Goal: Task Accomplishment & Management: Use online tool/utility

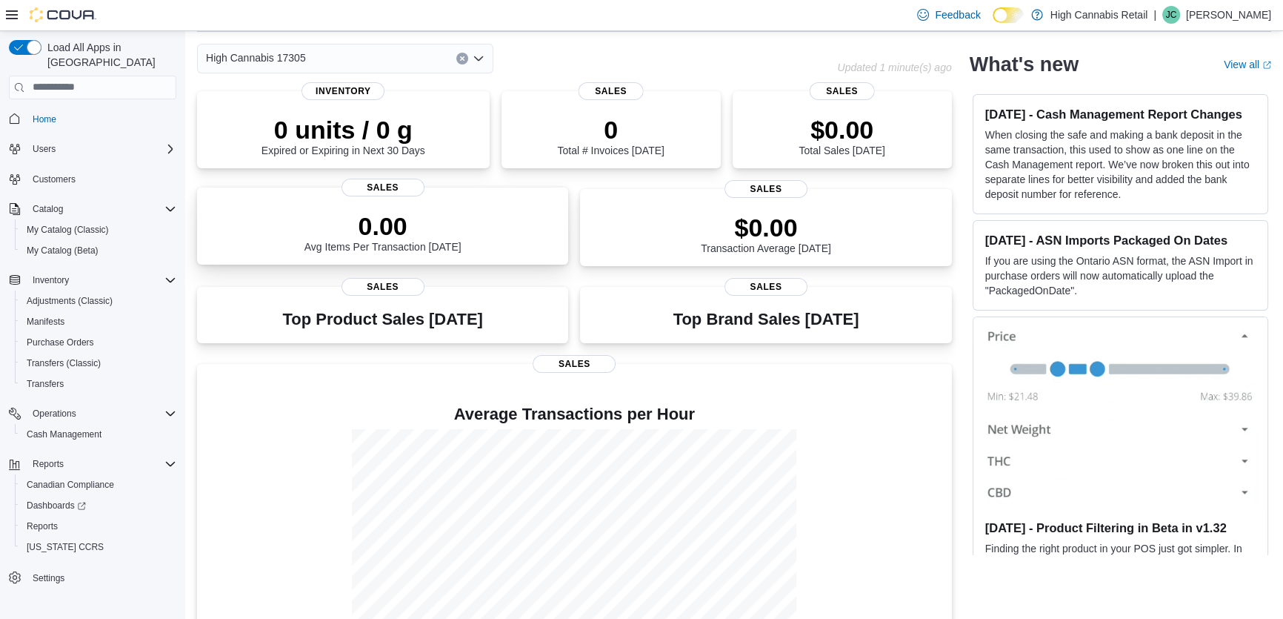
scroll to position [118, 0]
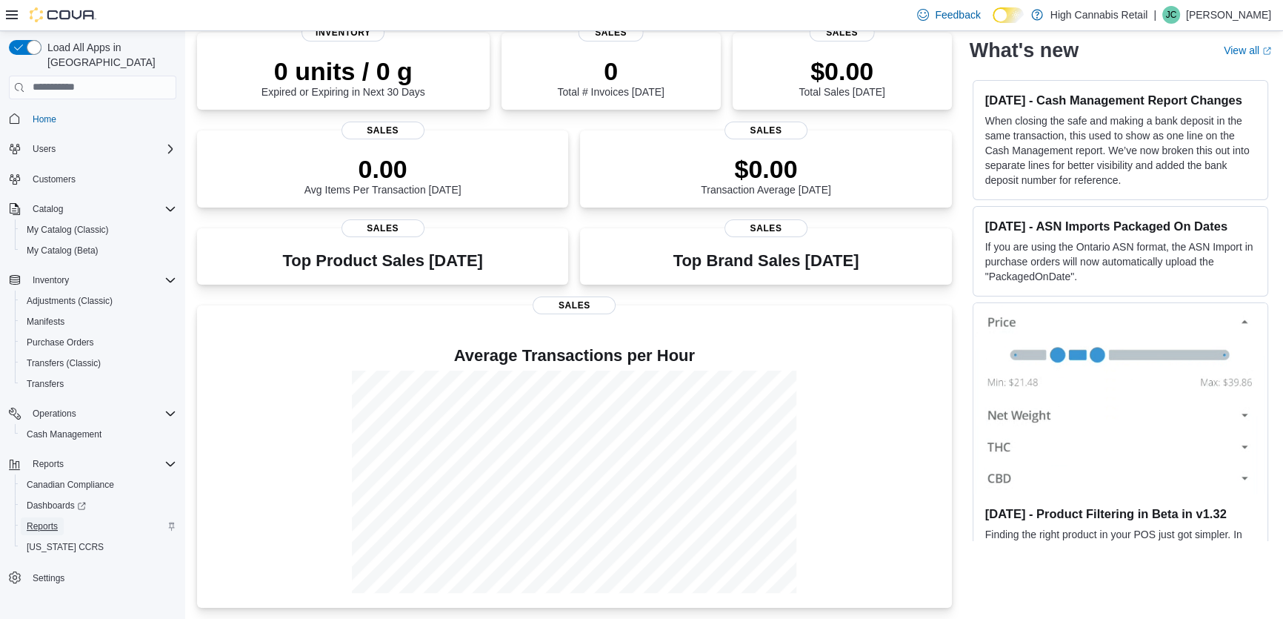
click at [54, 520] on span "Reports" at bounding box center [42, 526] width 31 height 12
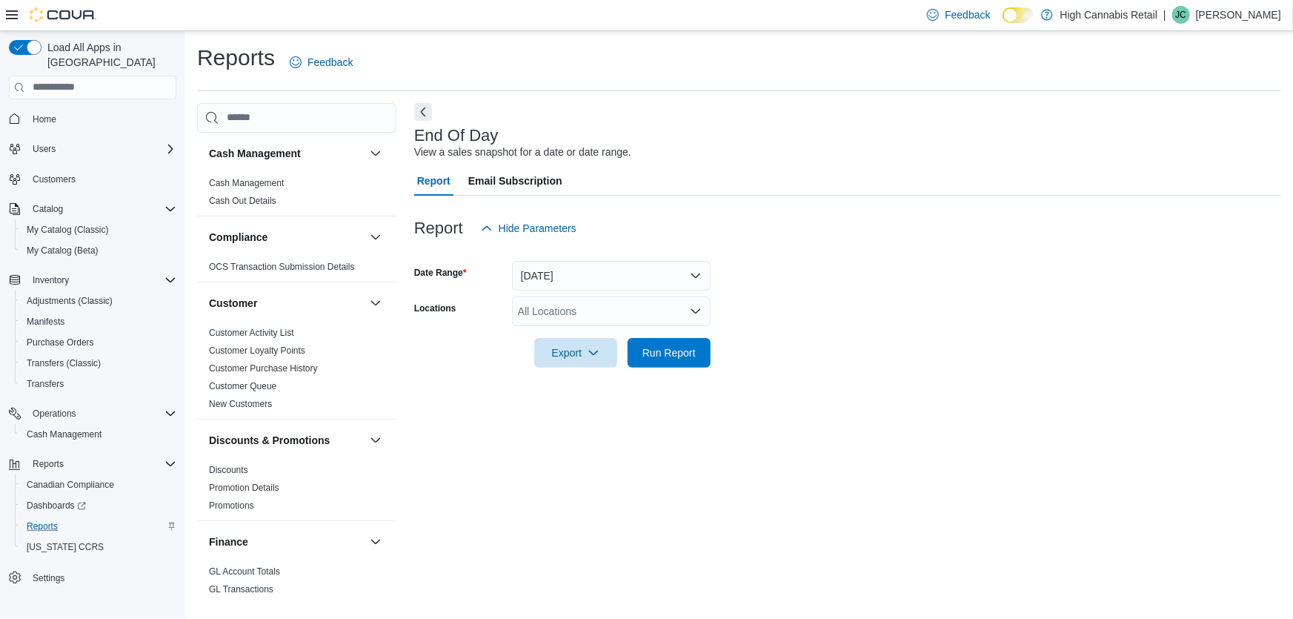
click at [538, 316] on div "All Locations" at bounding box center [611, 311] width 199 height 30
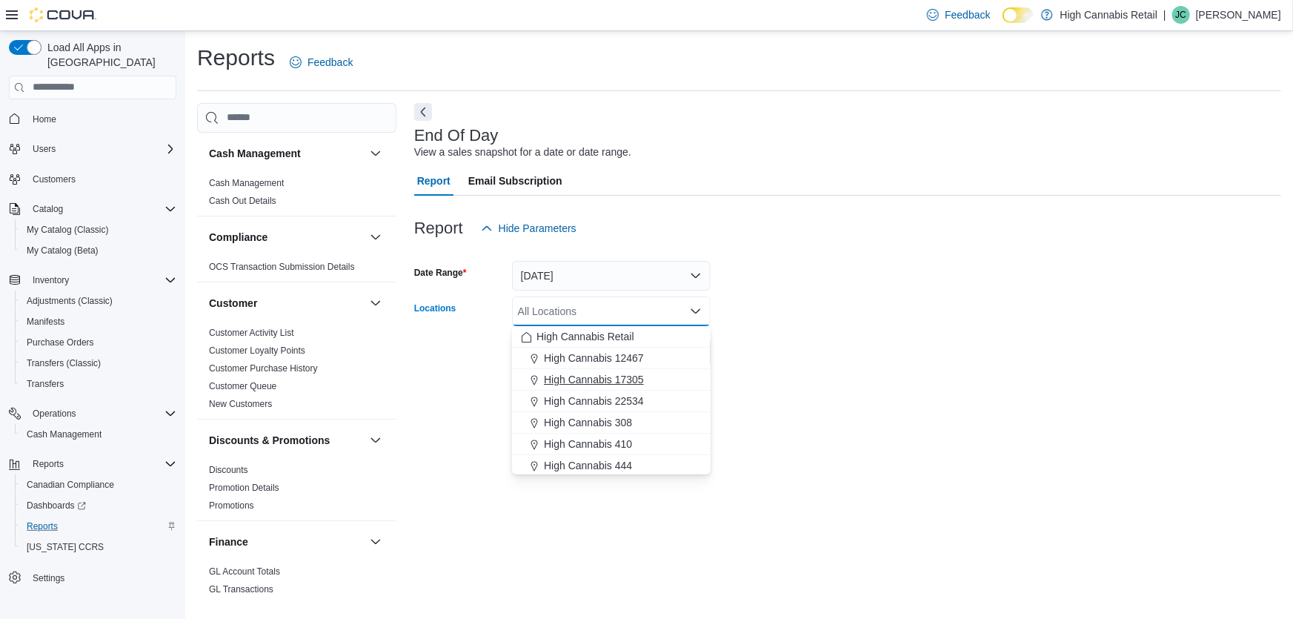
click at [590, 376] on span "High Cannabis 17305" at bounding box center [594, 379] width 100 height 15
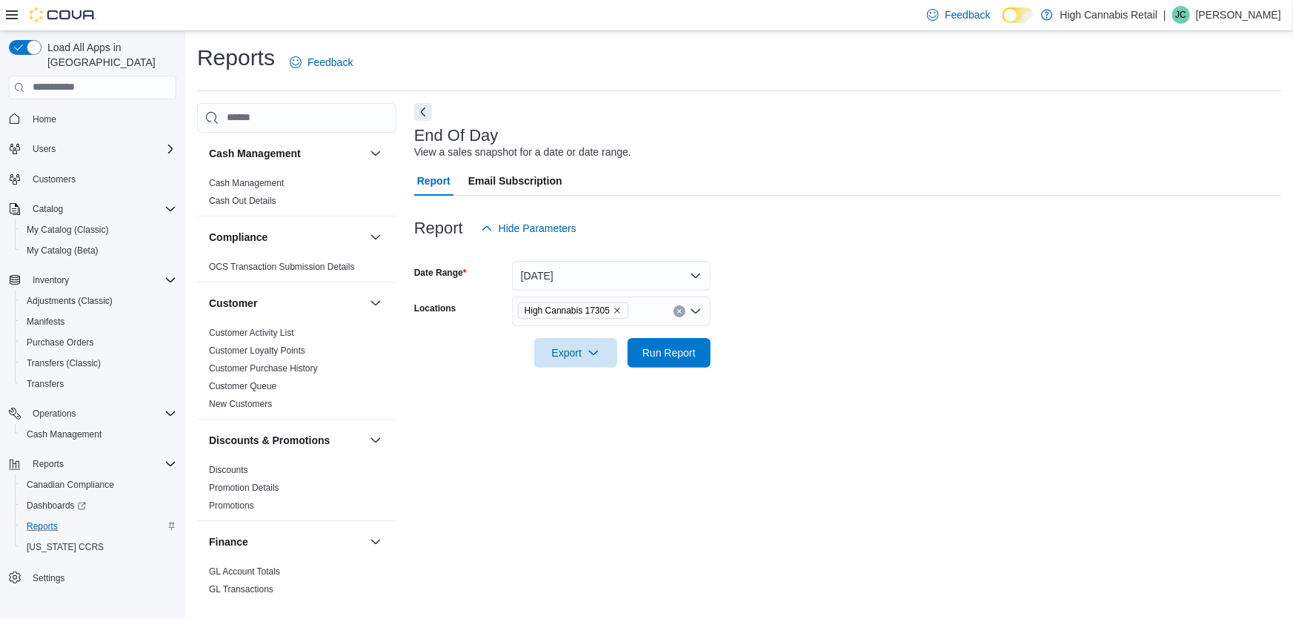
click at [822, 282] on form "Date Range [DATE] Locations High Cannabis 17305 Export Run Report" at bounding box center [847, 305] width 867 height 124
click at [647, 273] on button "[DATE]" at bounding box center [611, 276] width 199 height 30
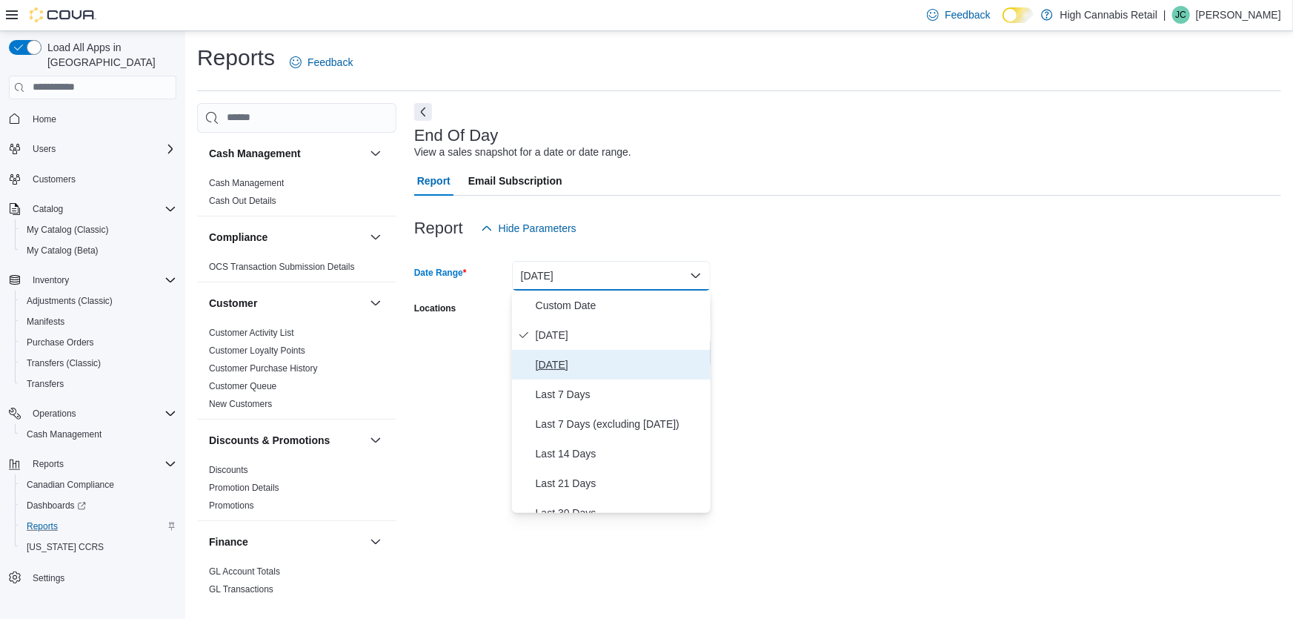
click at [570, 362] on span "[DATE]" at bounding box center [620, 365] width 169 height 18
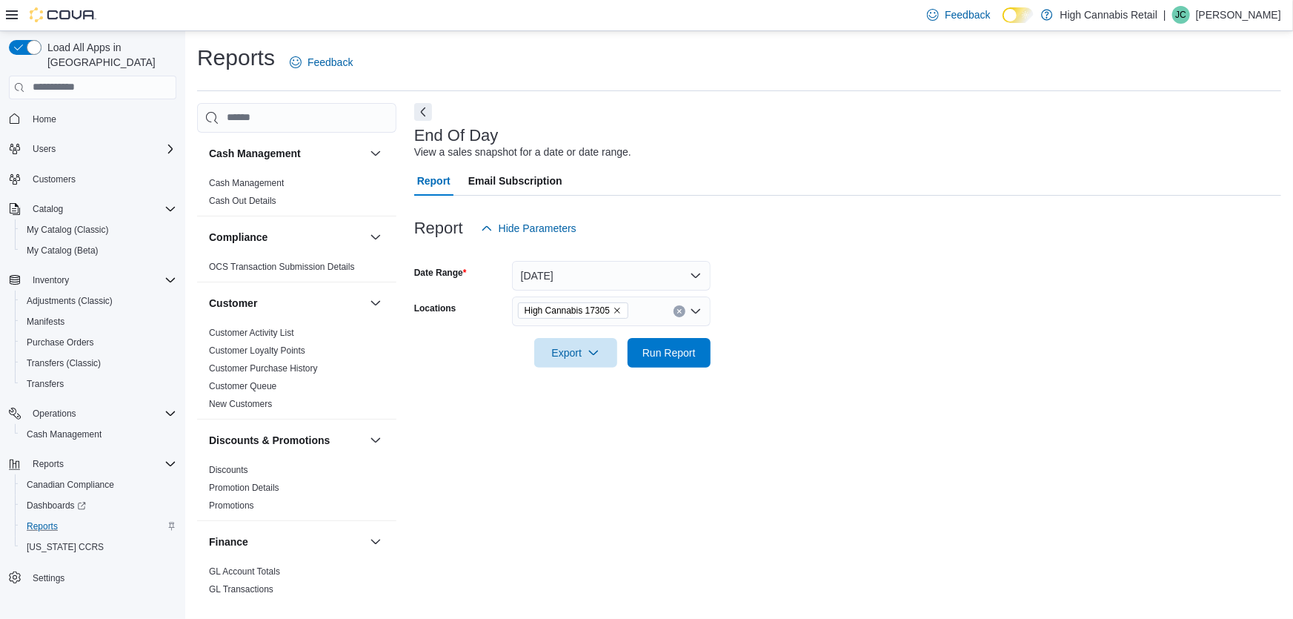
click at [753, 330] on div at bounding box center [847, 332] width 867 height 12
click at [654, 350] on span "Run Report" at bounding box center [668, 352] width 53 height 15
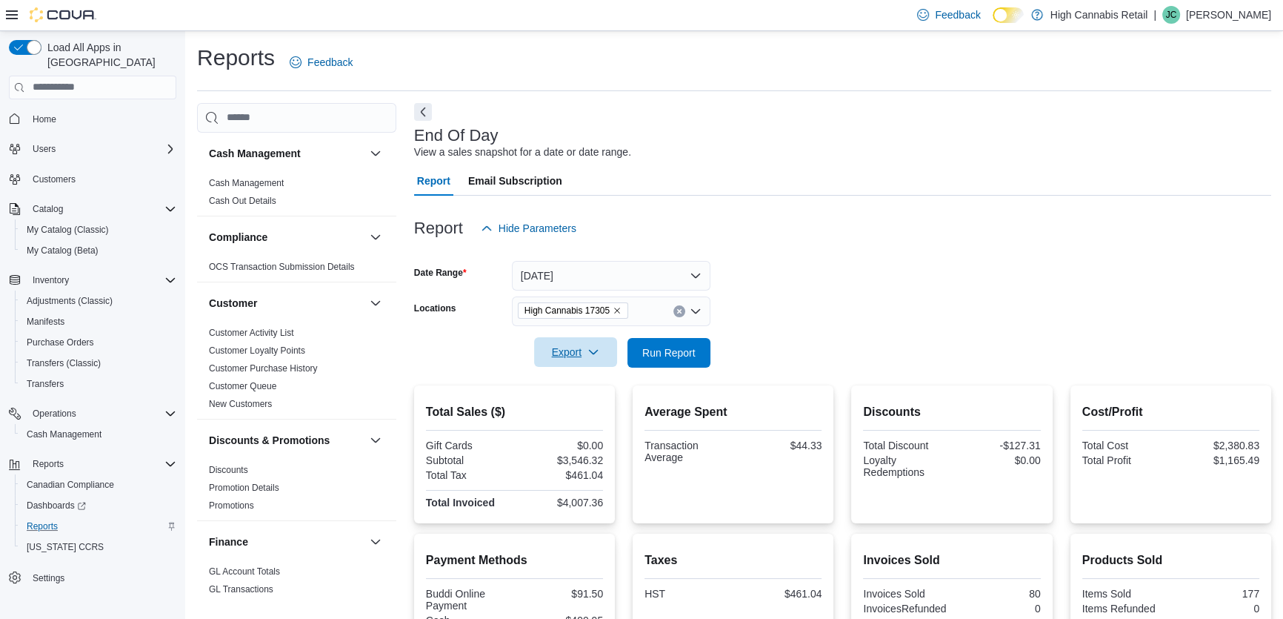
click at [585, 355] on span "Export" at bounding box center [575, 352] width 65 height 30
click at [585, 415] on span "Export to Pdf" at bounding box center [578, 412] width 67 height 12
